Goal: Check status: Check status

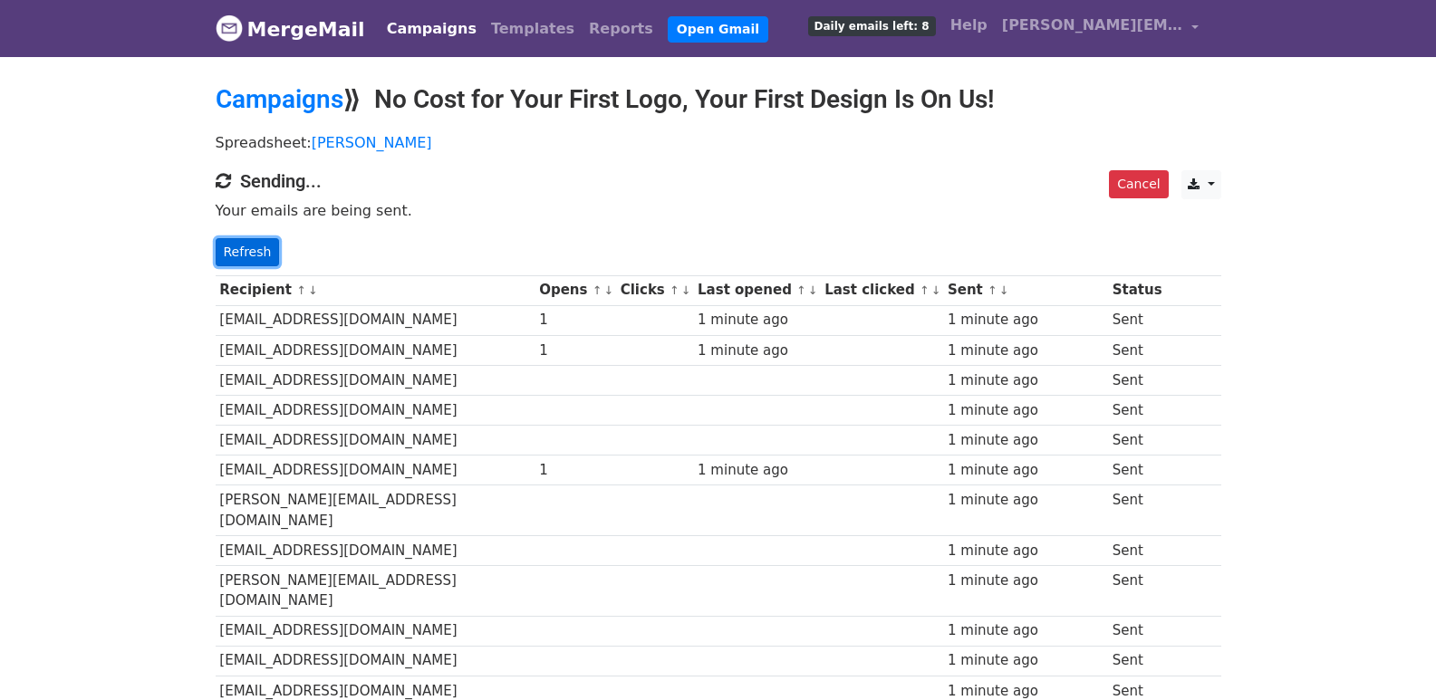
click at [261, 255] on link "Refresh" at bounding box center [248, 252] width 64 height 28
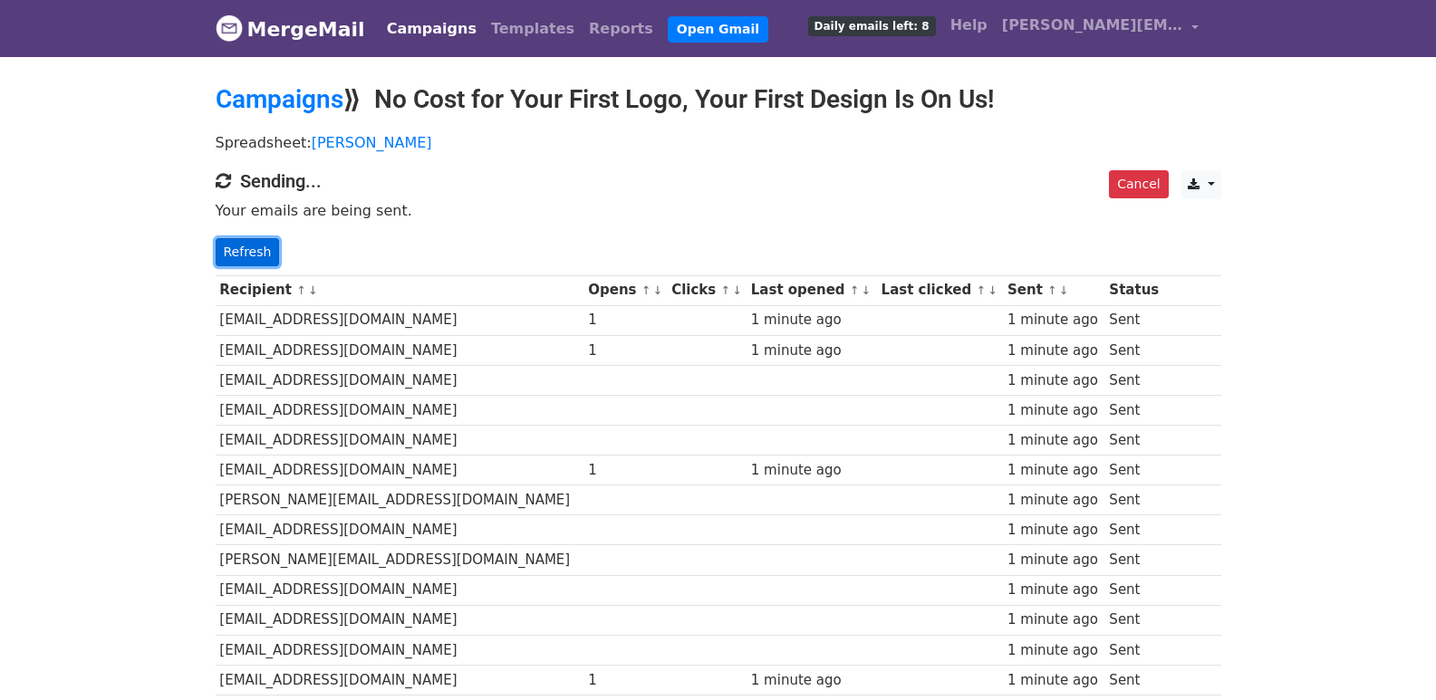
click at [251, 239] on link "Refresh" at bounding box center [248, 252] width 64 height 28
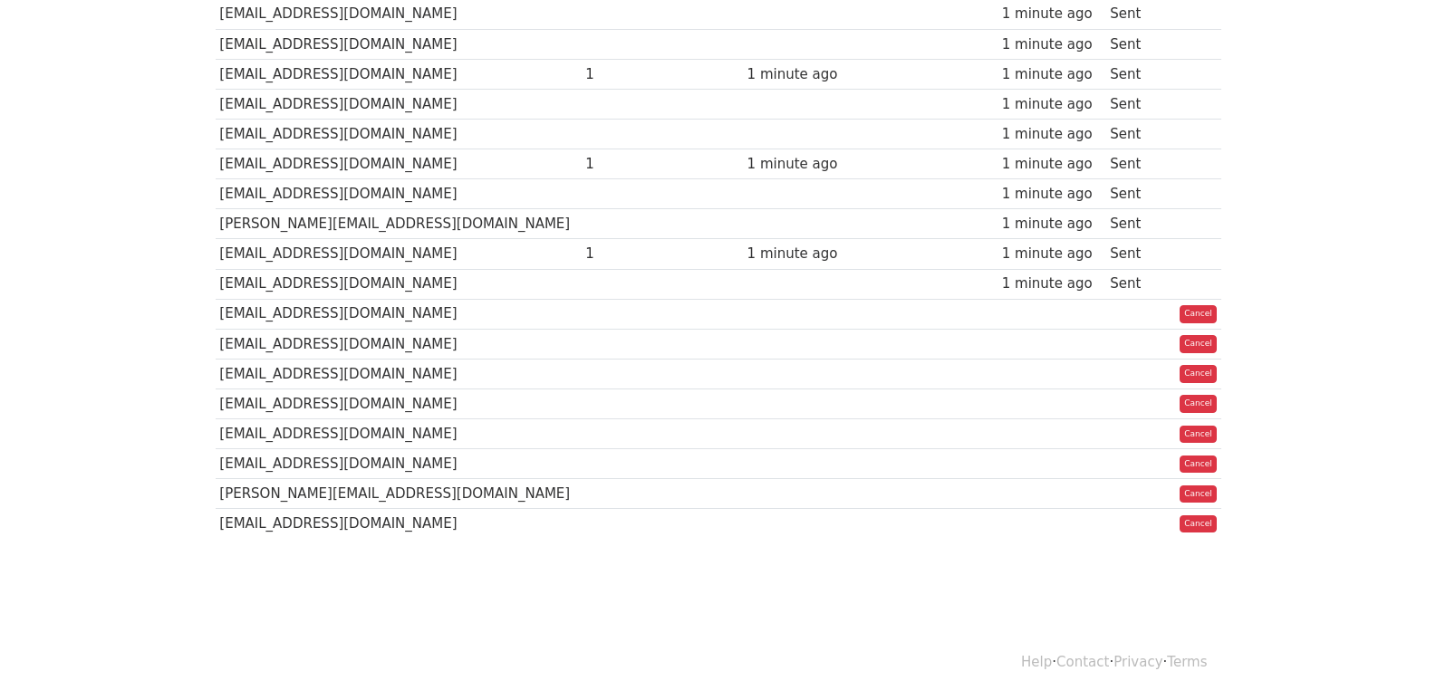
scroll to position [61, 0]
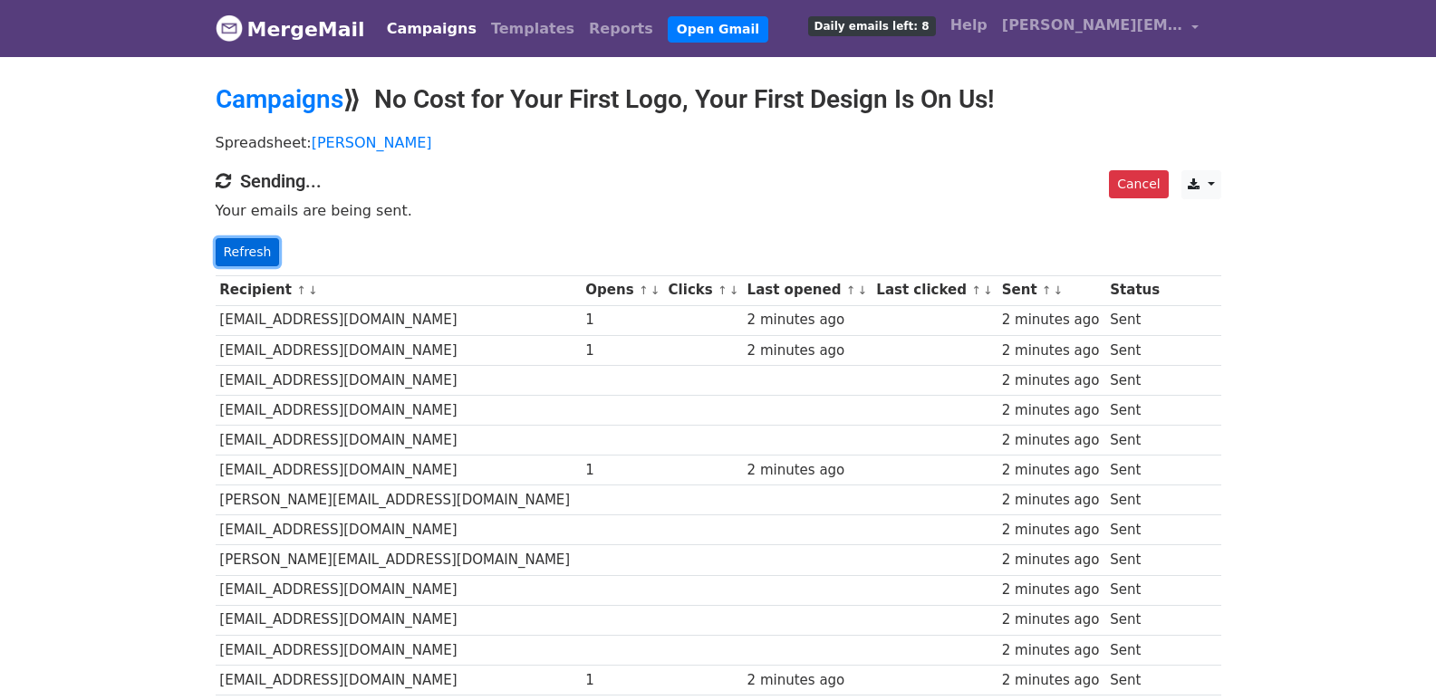
click at [241, 254] on link "Refresh" at bounding box center [248, 252] width 64 height 28
click at [224, 255] on link "Refresh" at bounding box center [248, 252] width 64 height 28
click at [232, 236] on div "Cancel CSV Excel Sending... Your emails are being sent. Refresh" at bounding box center [718, 218] width 1033 height 96
click at [257, 257] on link "Refresh" at bounding box center [248, 252] width 64 height 28
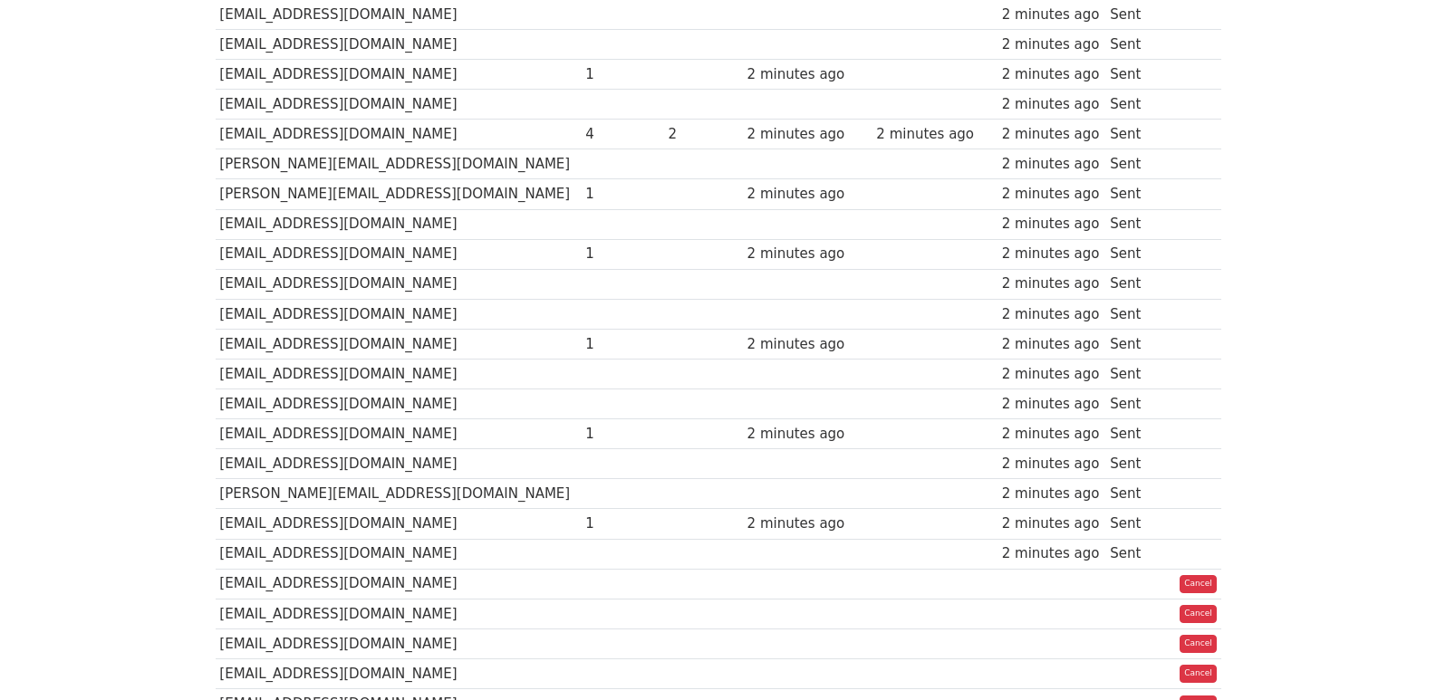
scroll to position [1268, 0]
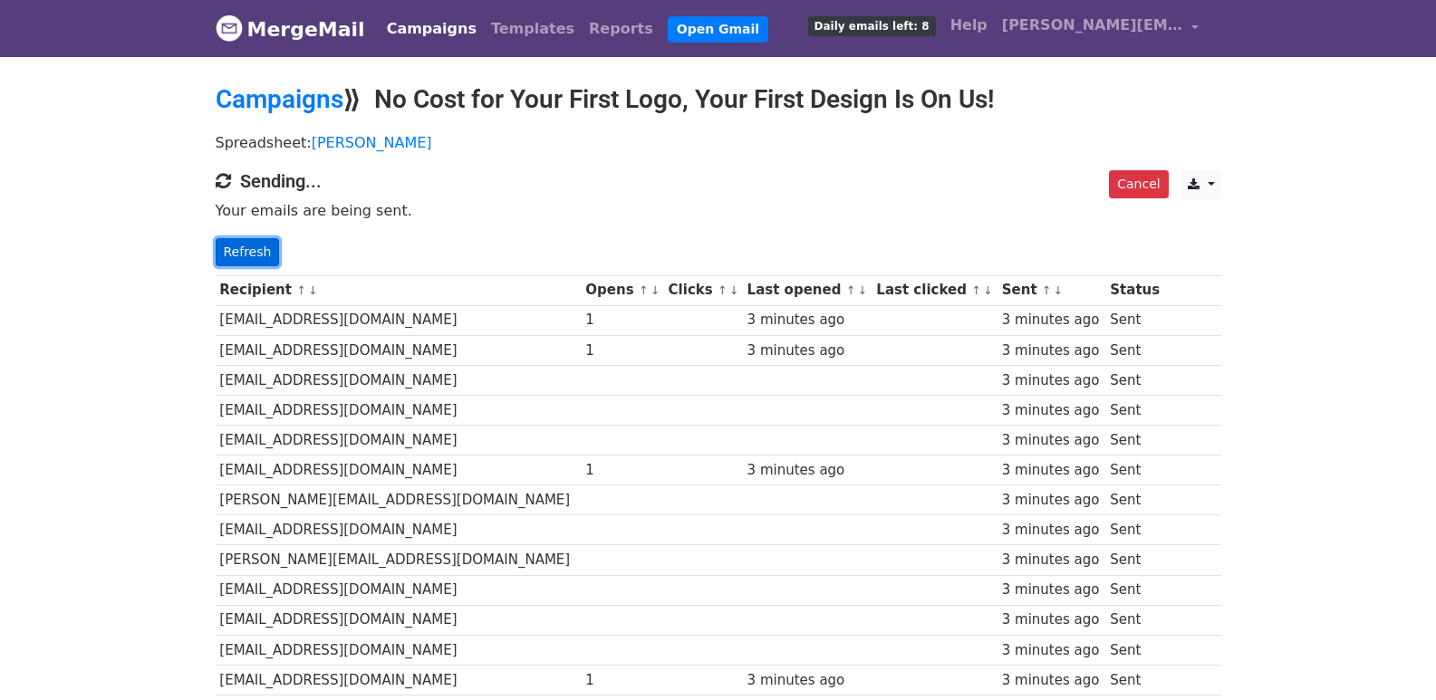
click at [261, 247] on link "Refresh" at bounding box center [248, 252] width 64 height 28
click at [245, 239] on link "Refresh" at bounding box center [248, 252] width 64 height 28
click at [250, 253] on link "Refresh" at bounding box center [248, 252] width 64 height 28
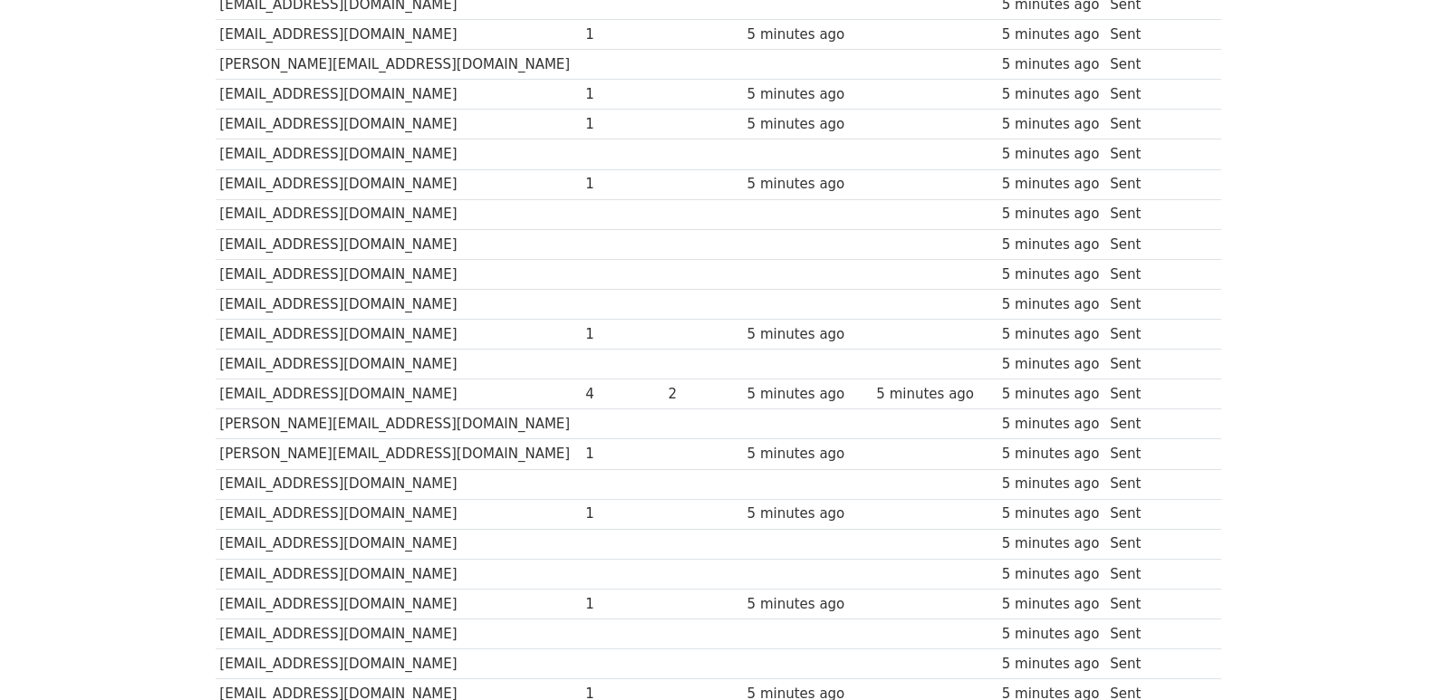
scroll to position [1268, 0]
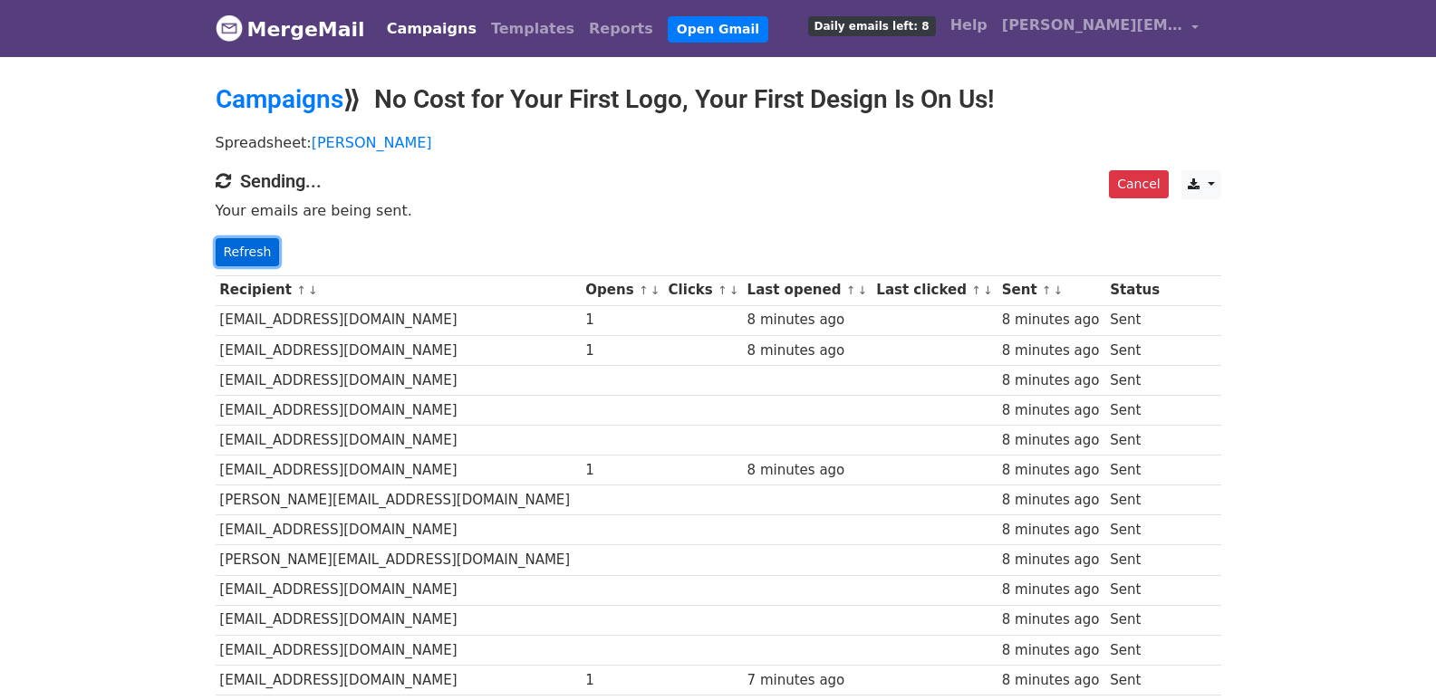
click at [260, 243] on link "Refresh" at bounding box center [248, 252] width 64 height 28
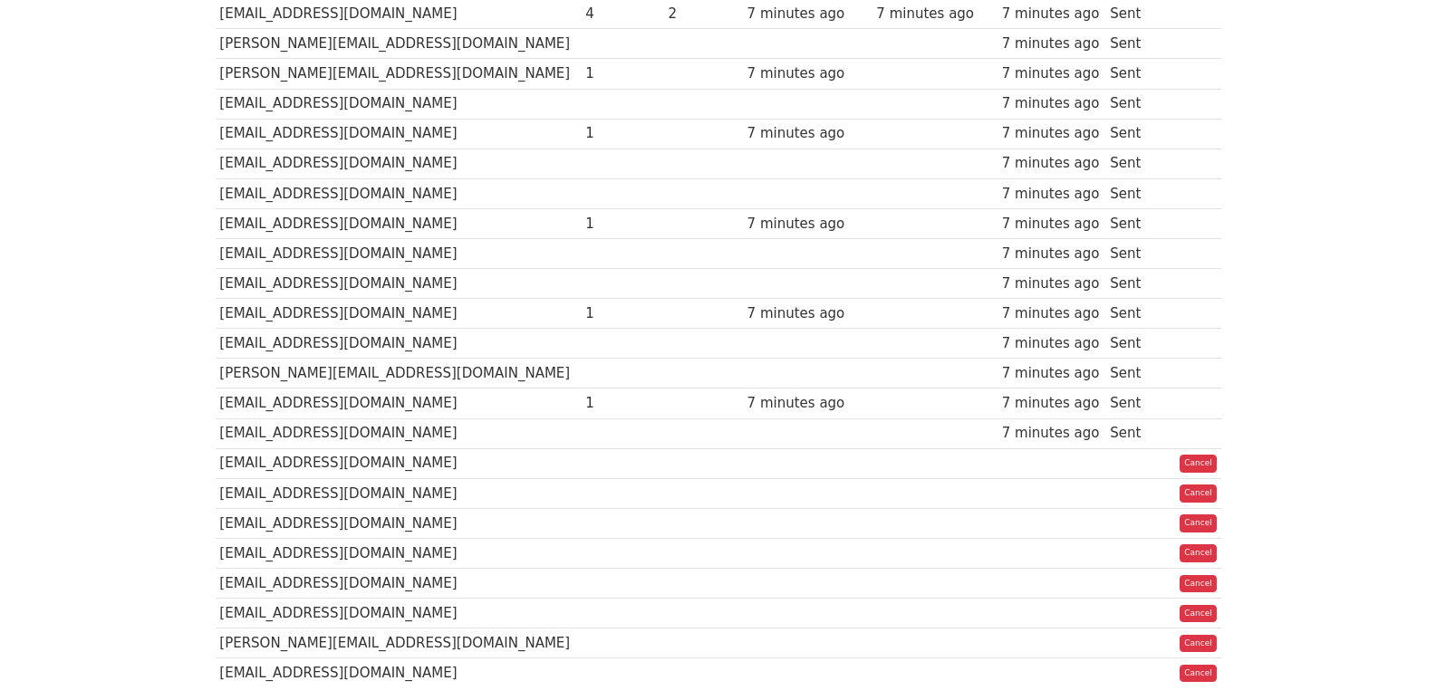
scroll to position [1268, 0]
